Goal: Transaction & Acquisition: Purchase product/service

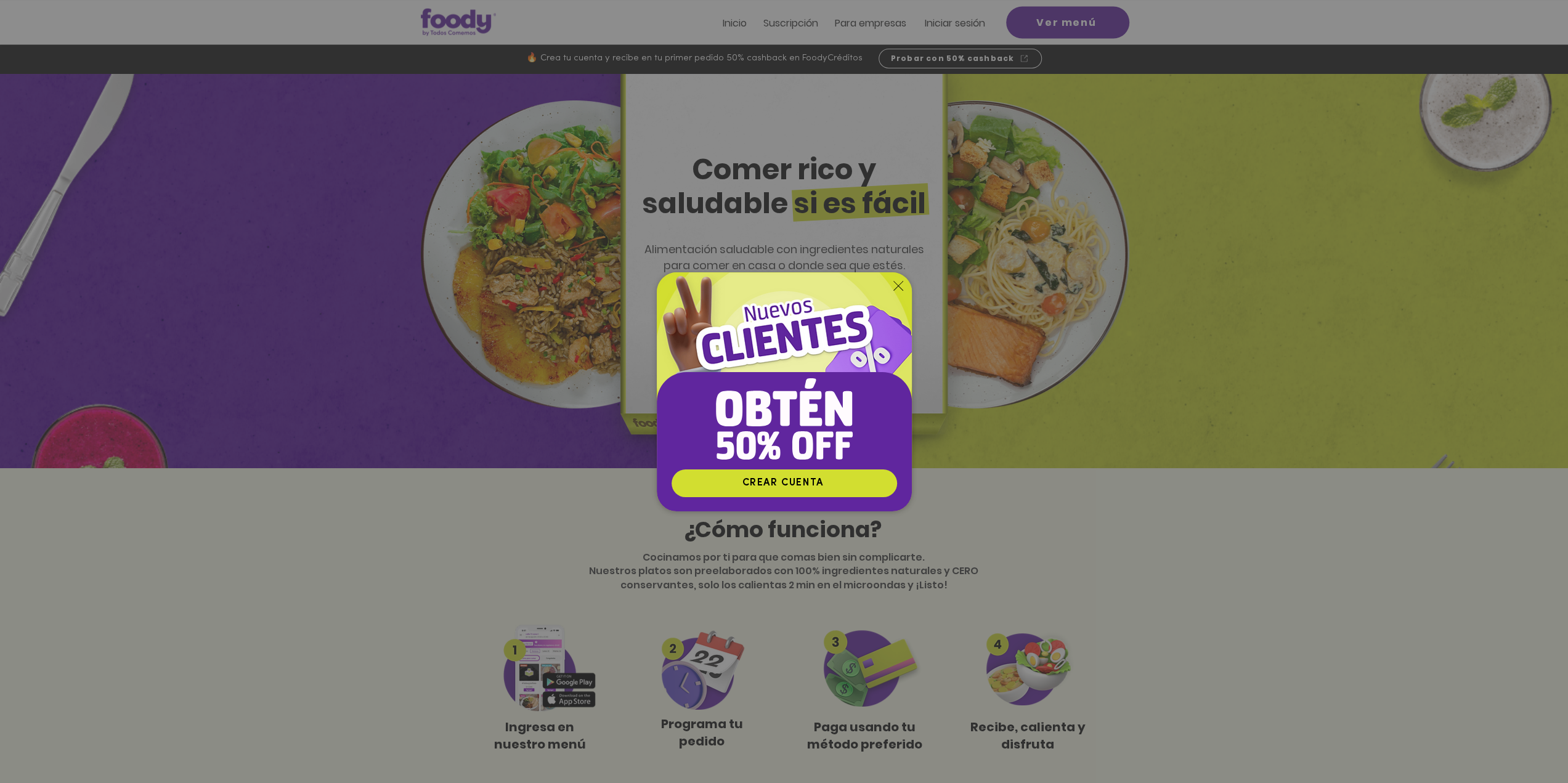
click at [897, 288] on icon "Volver al sitio" at bounding box center [898, 285] width 10 height 10
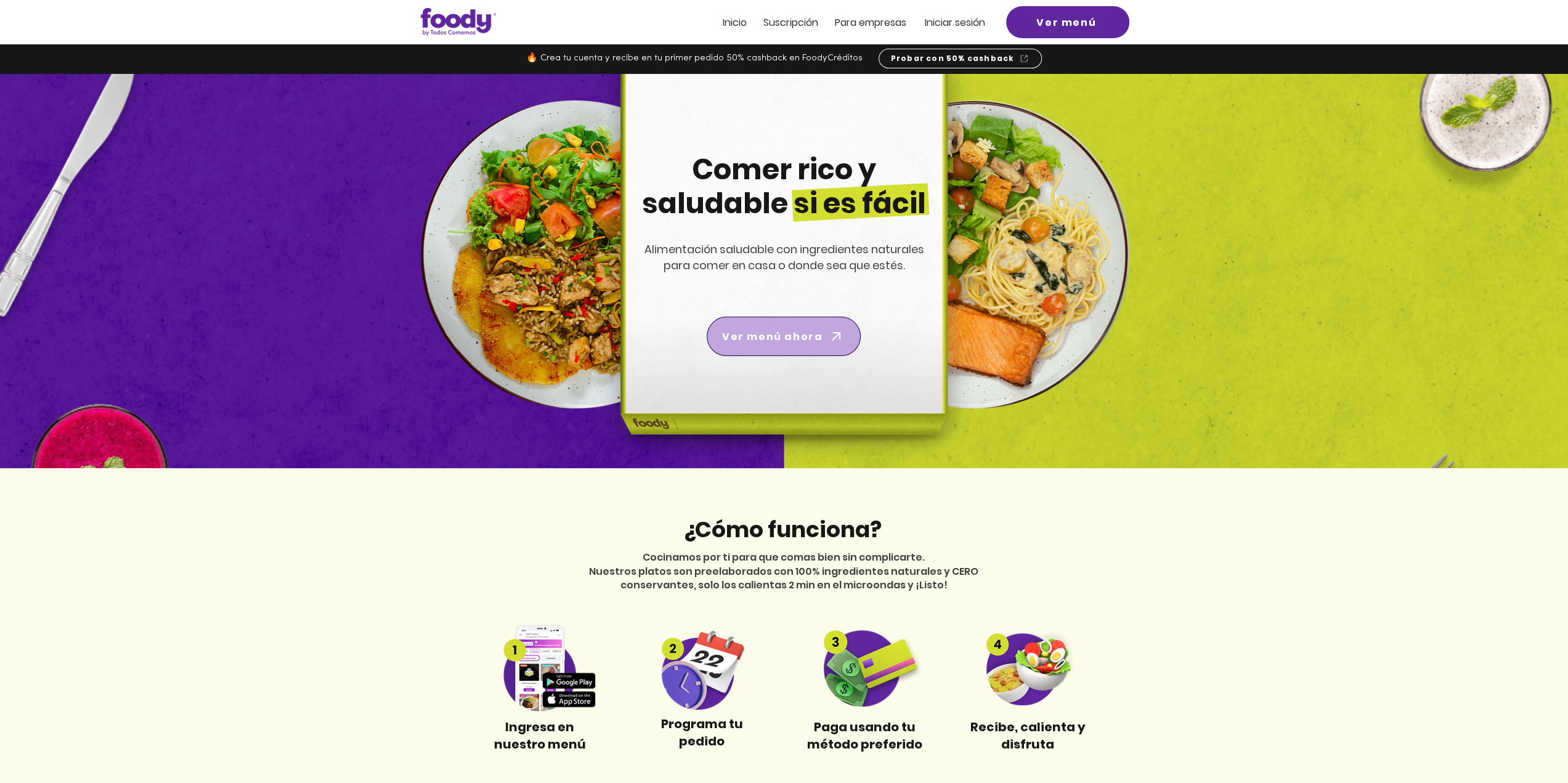
click at [790, 344] on span "Ver menú ahora" at bounding box center [784, 335] width 149 height 34
